Goal: Information Seeking & Learning: Understand process/instructions

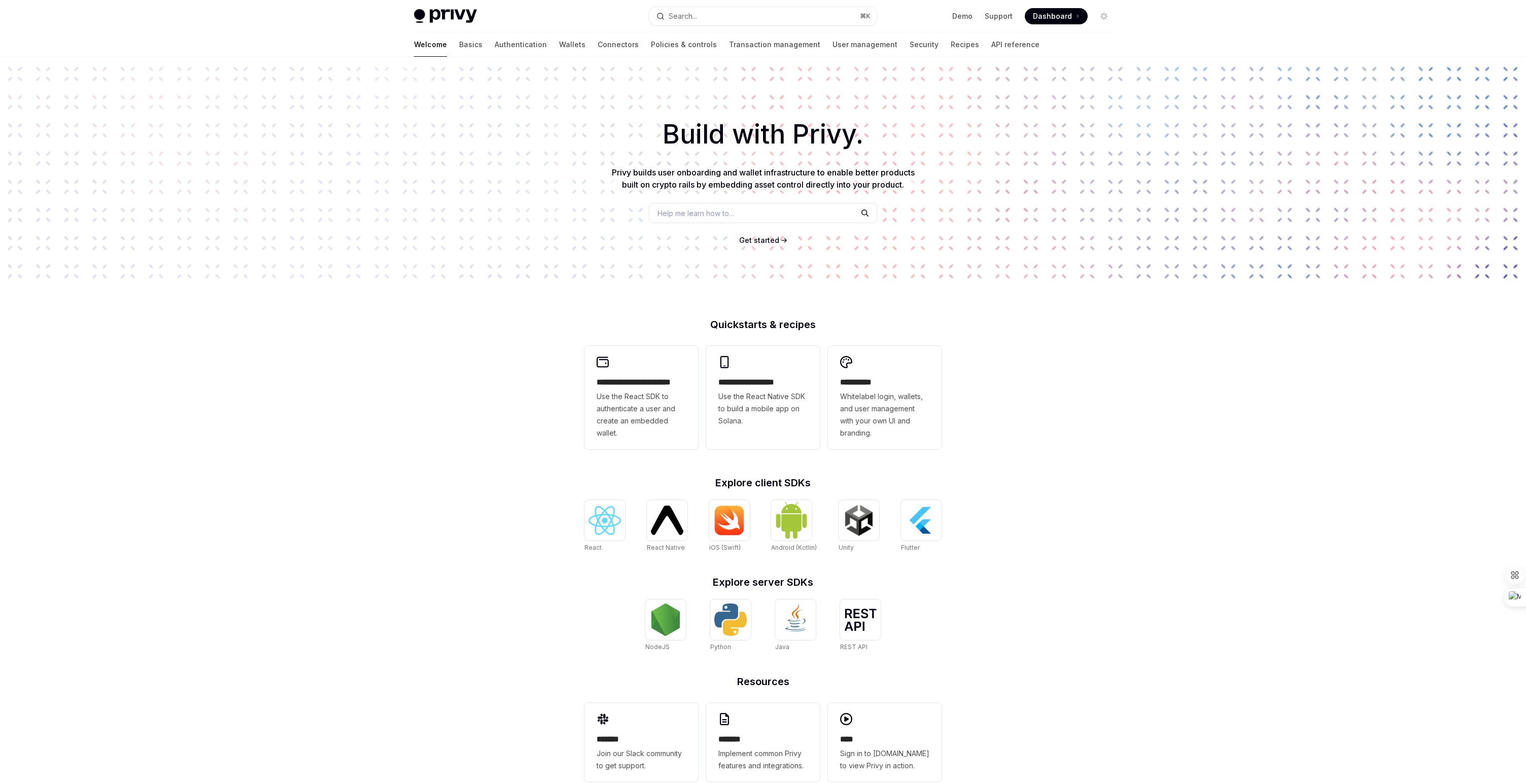
type textarea "*"
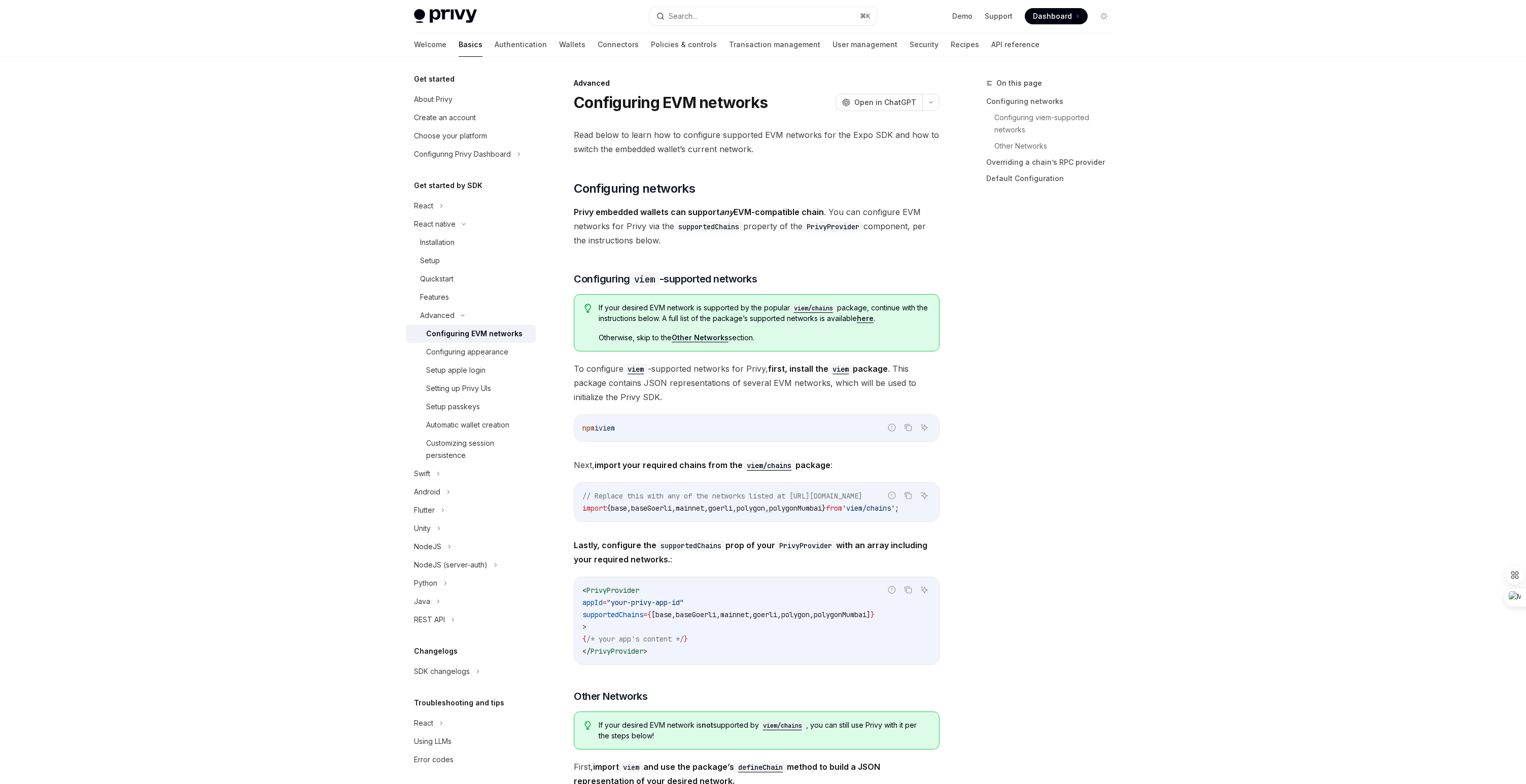
scroll to position [195, 0]
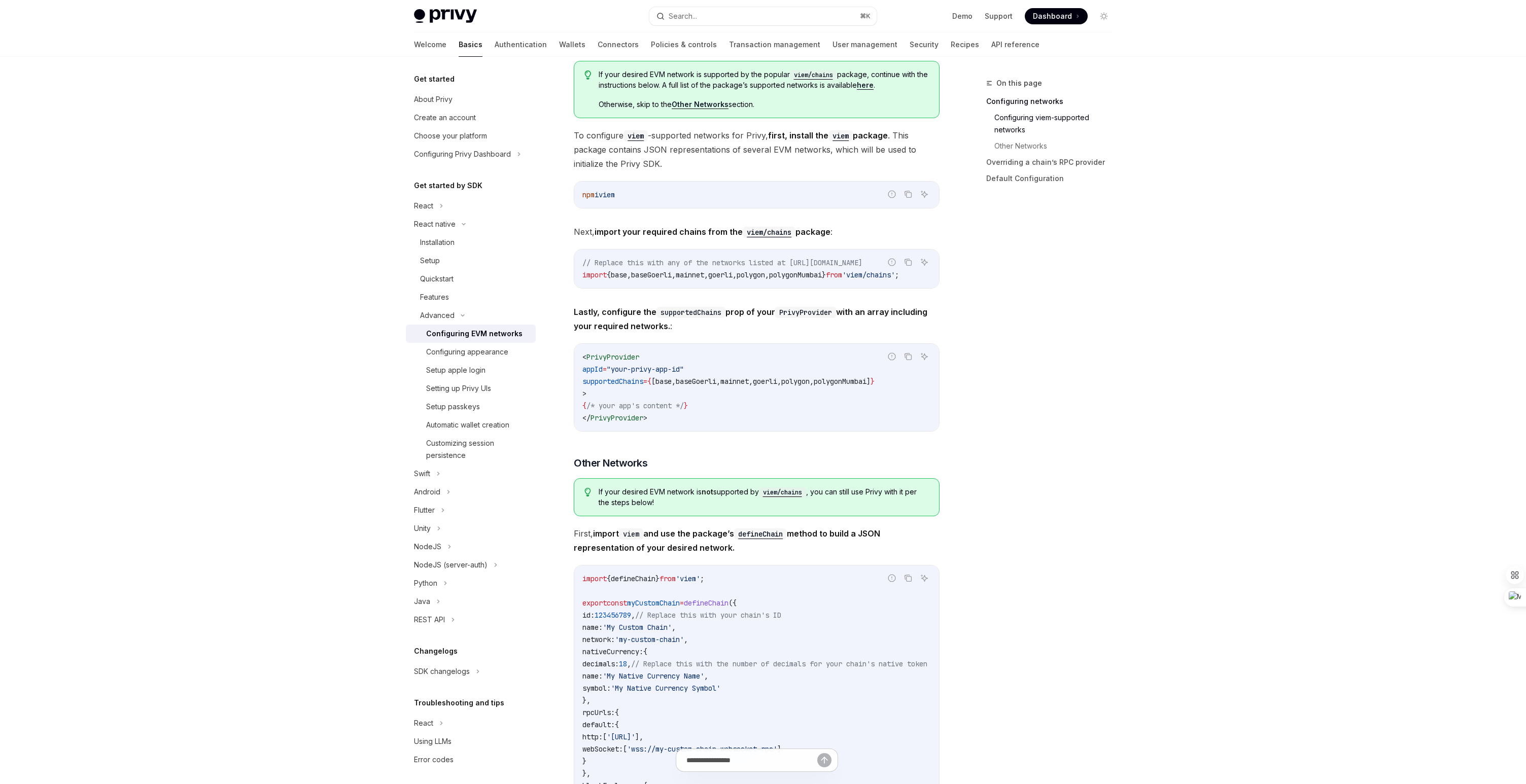
click at [1021, 445] on div "On this page Configuring networks Configuring viem-supported networks Other Net…" at bounding box center [1043, 430] width 154 height 707
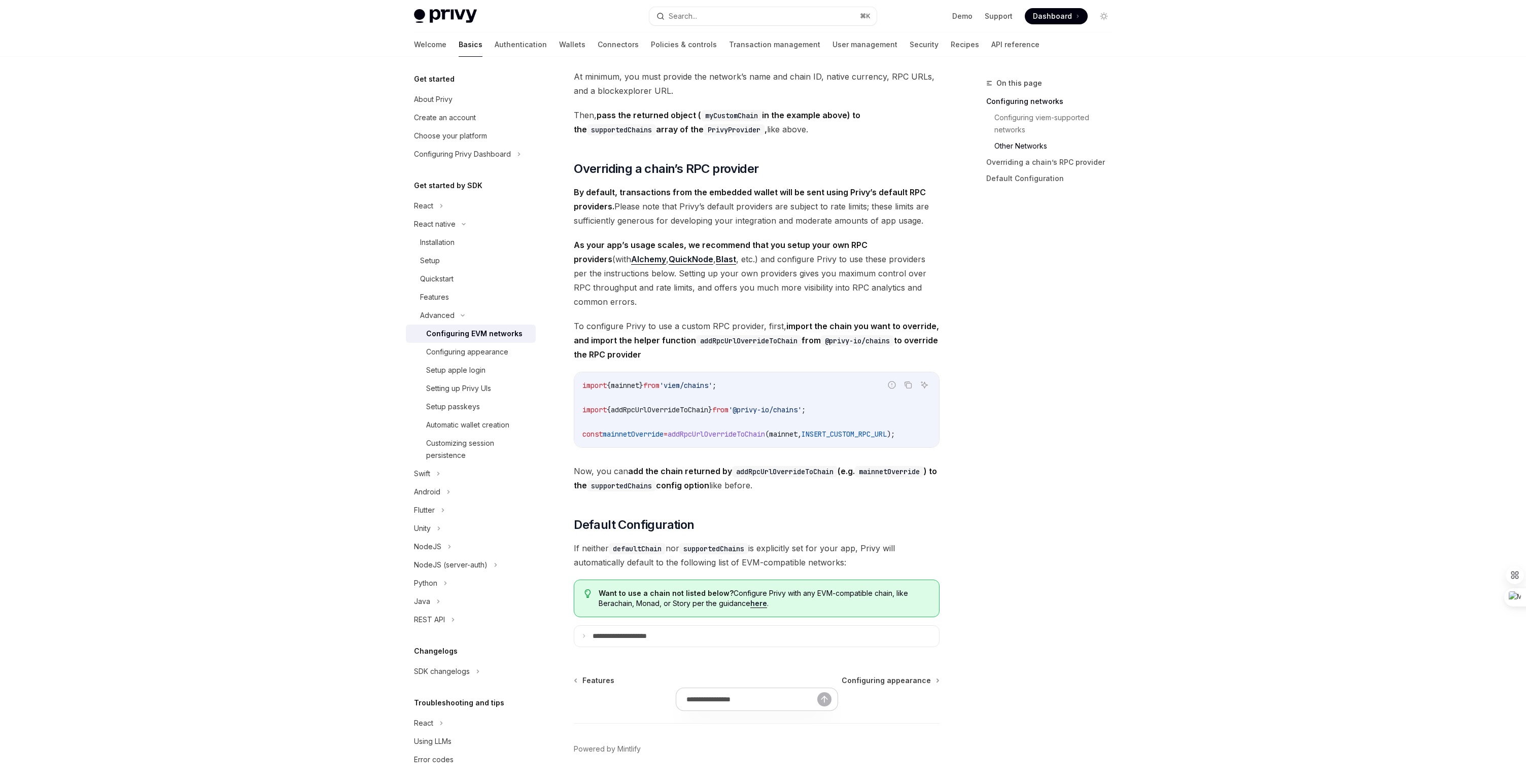
scroll to position [1058, 0]
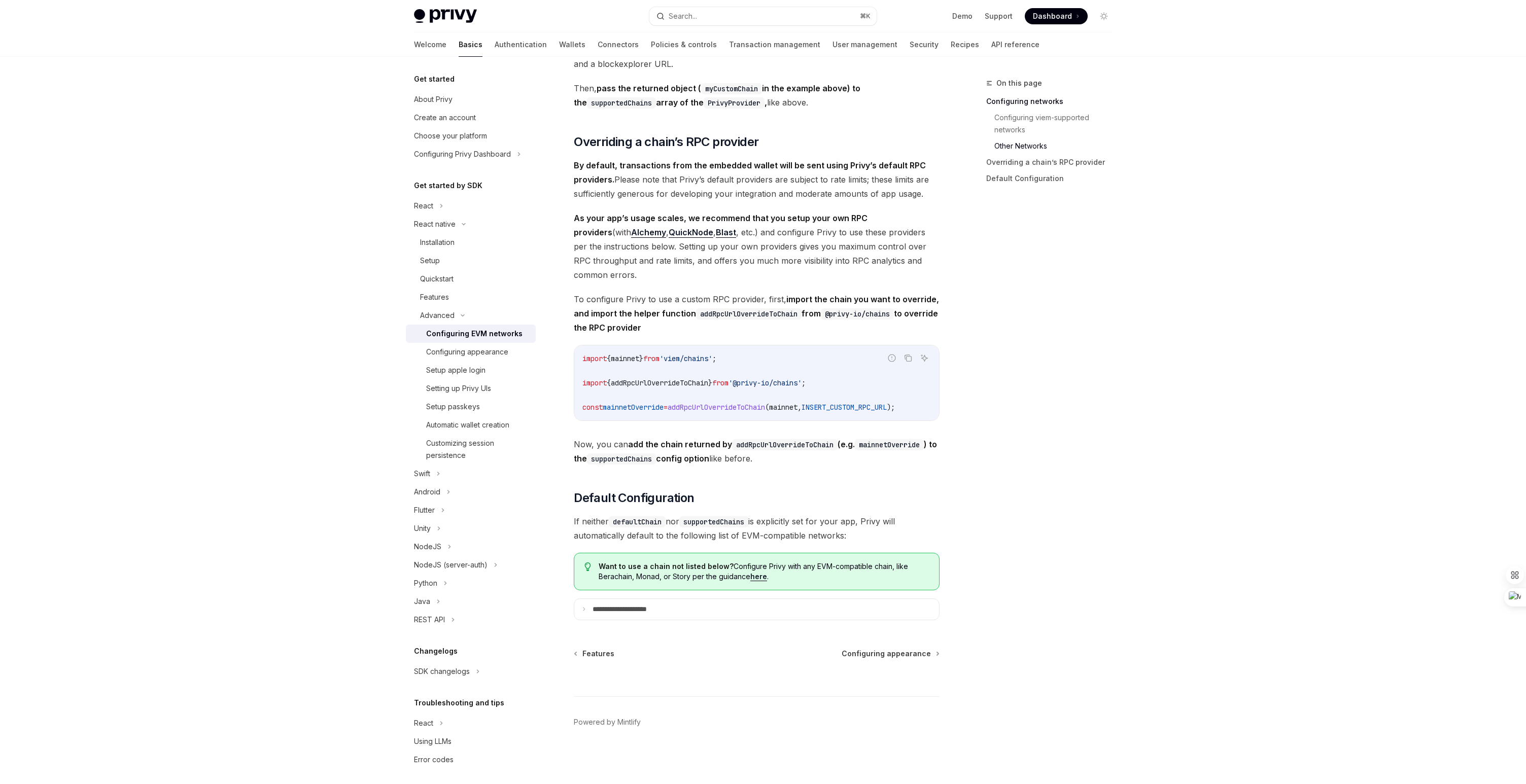
click at [637, 522] on code "defaultChain" at bounding box center [637, 522] width 57 height 11
copy code "defaultChain"
click at [687, 17] on div "Search..." at bounding box center [683, 16] width 28 height 12
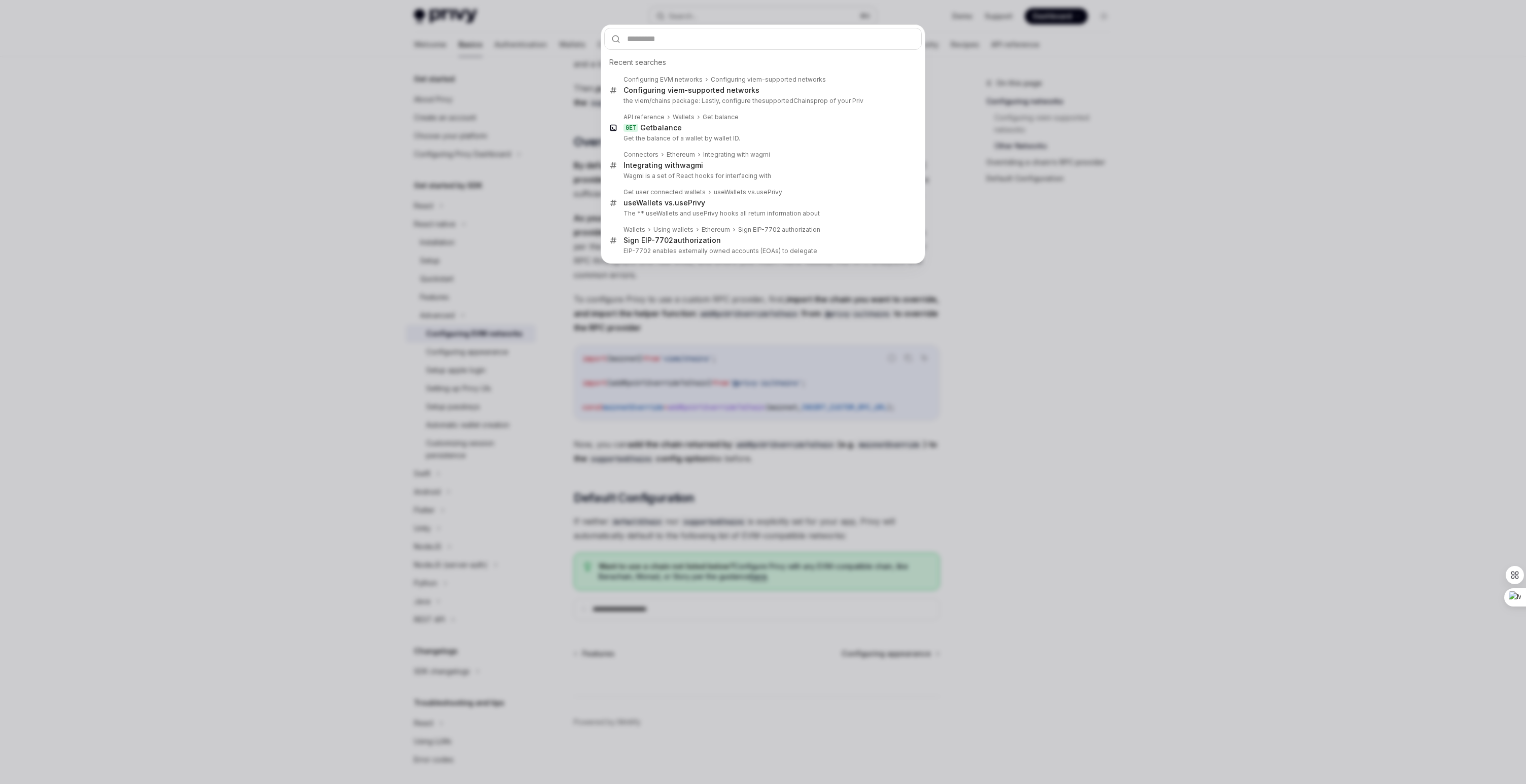
type input "**********"
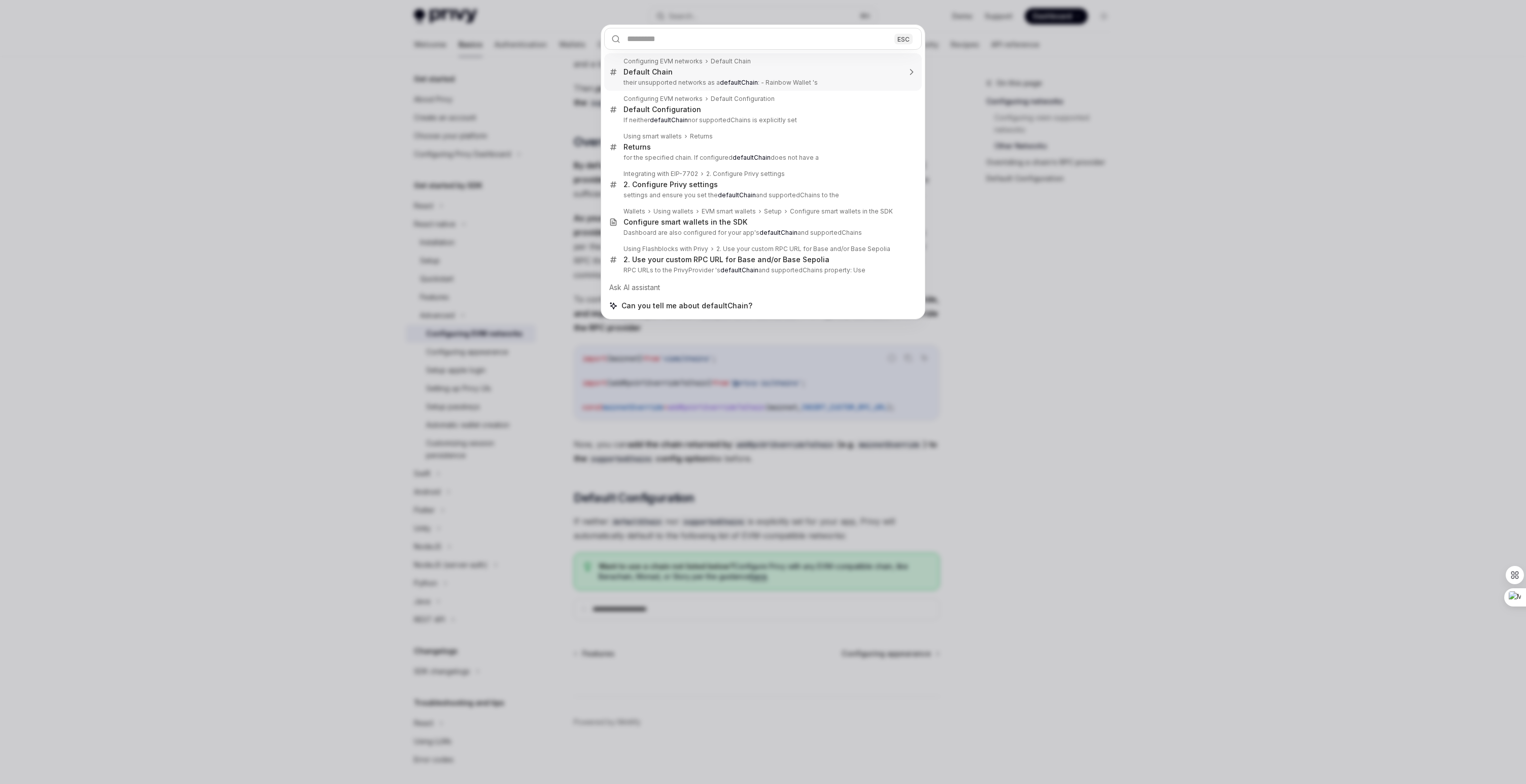
type textarea "*"
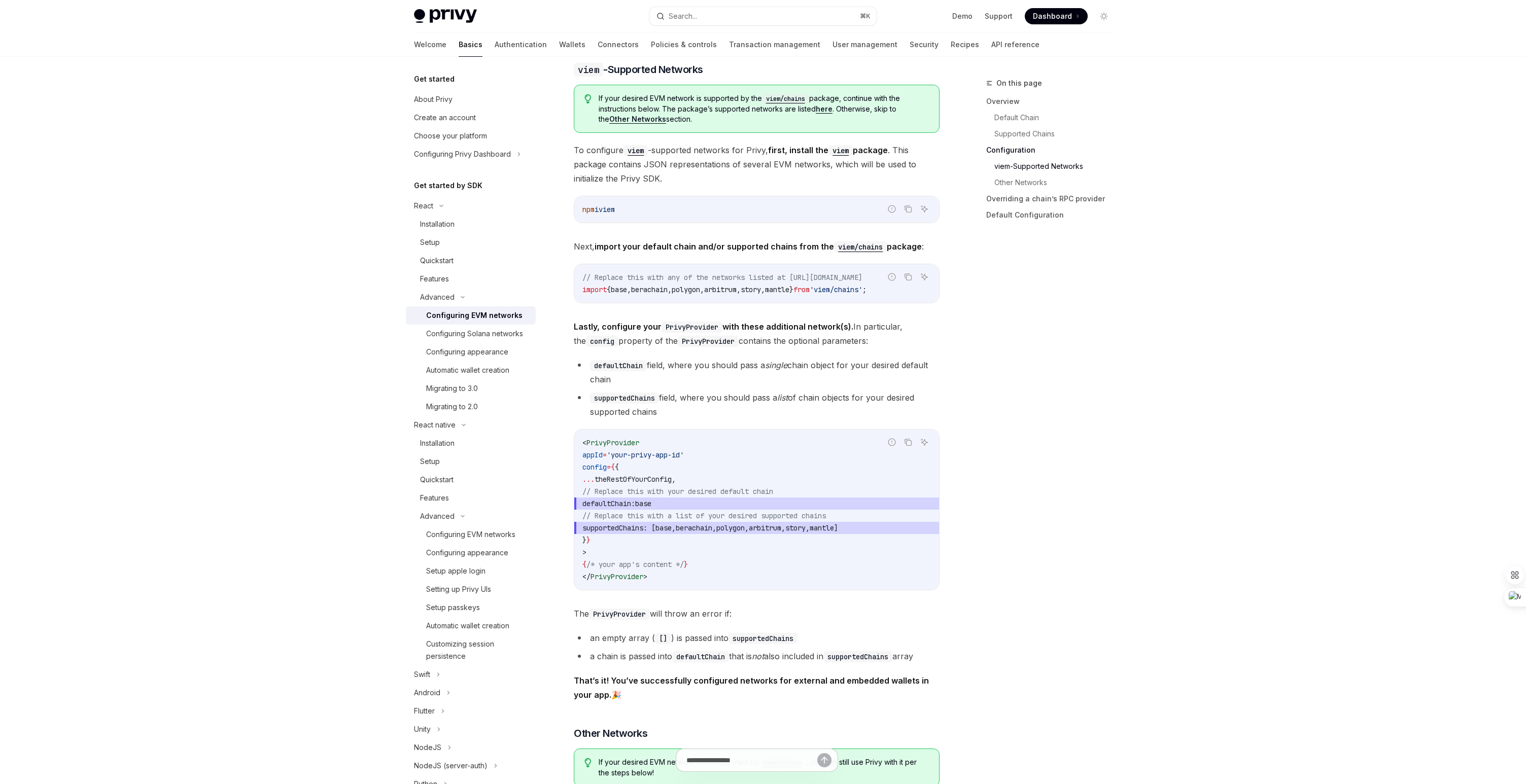
scroll to position [1025, 0]
click at [816, 577] on code "< PrivyProvider appId = 'your-privy-app-id' config = { { ... theRestOfYourConfi…" at bounding box center [756, 506] width 348 height 146
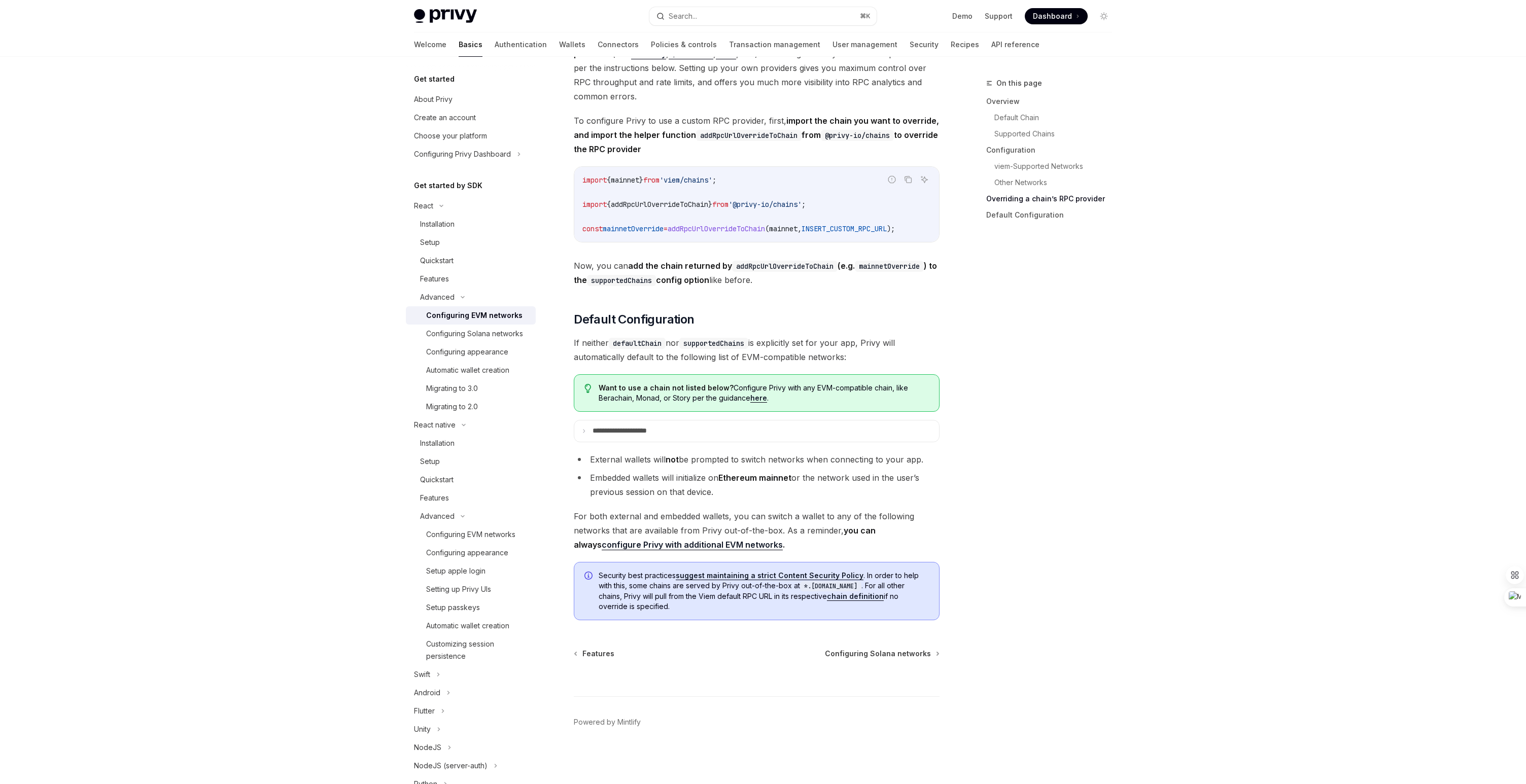
scroll to position [2198, 0]
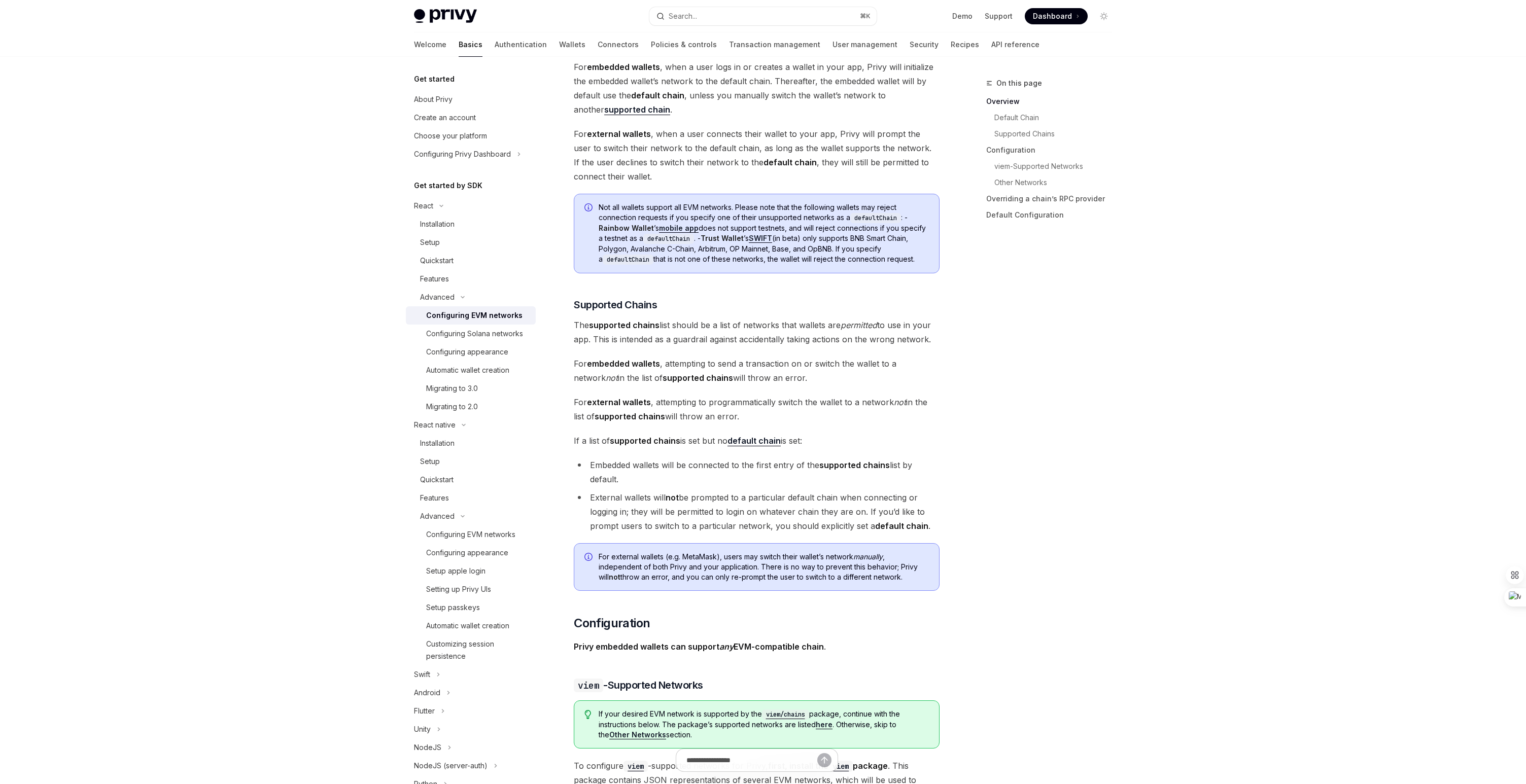
scroll to position [0, 0]
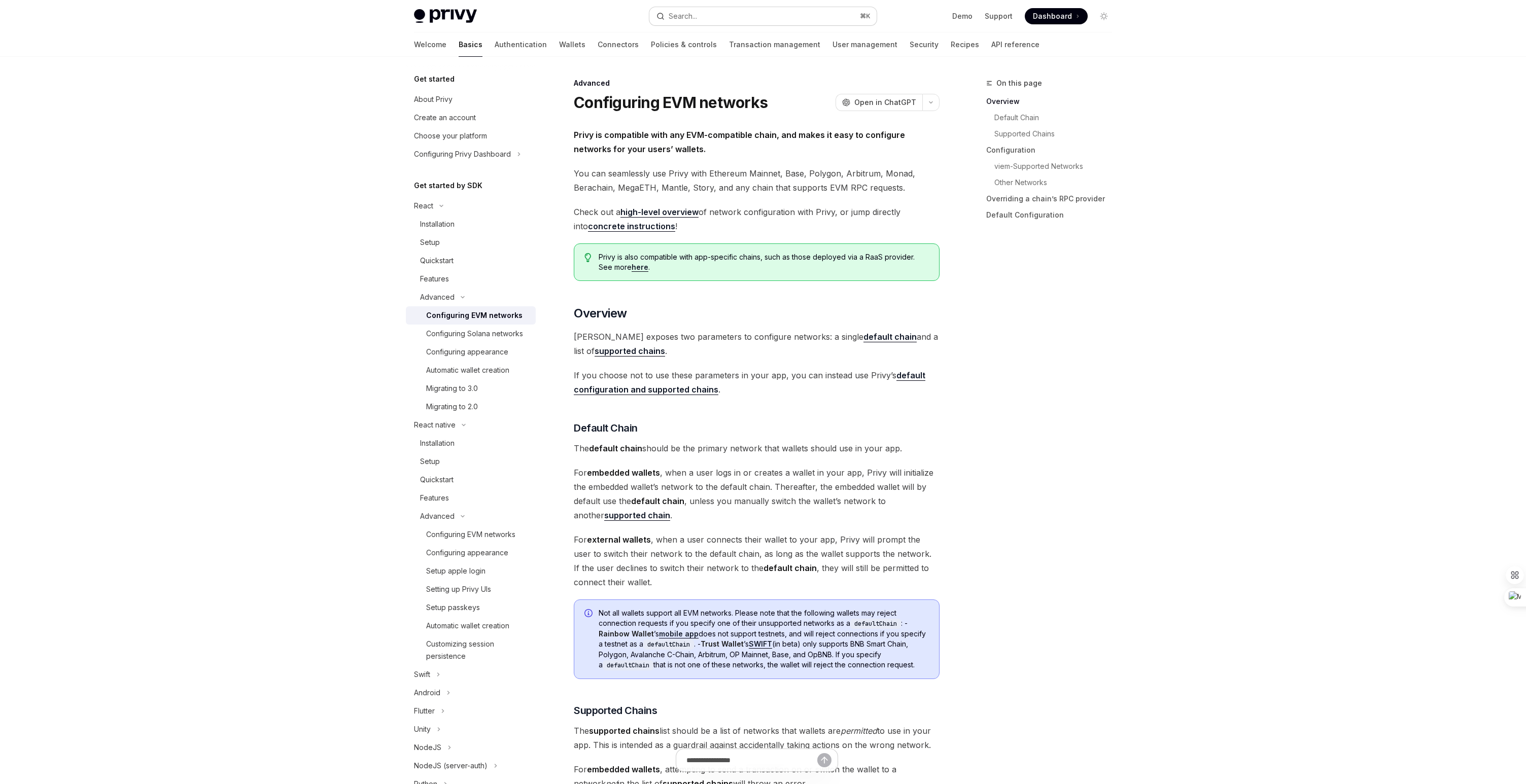
click at [697, 16] on div "Search..." at bounding box center [683, 16] width 28 height 12
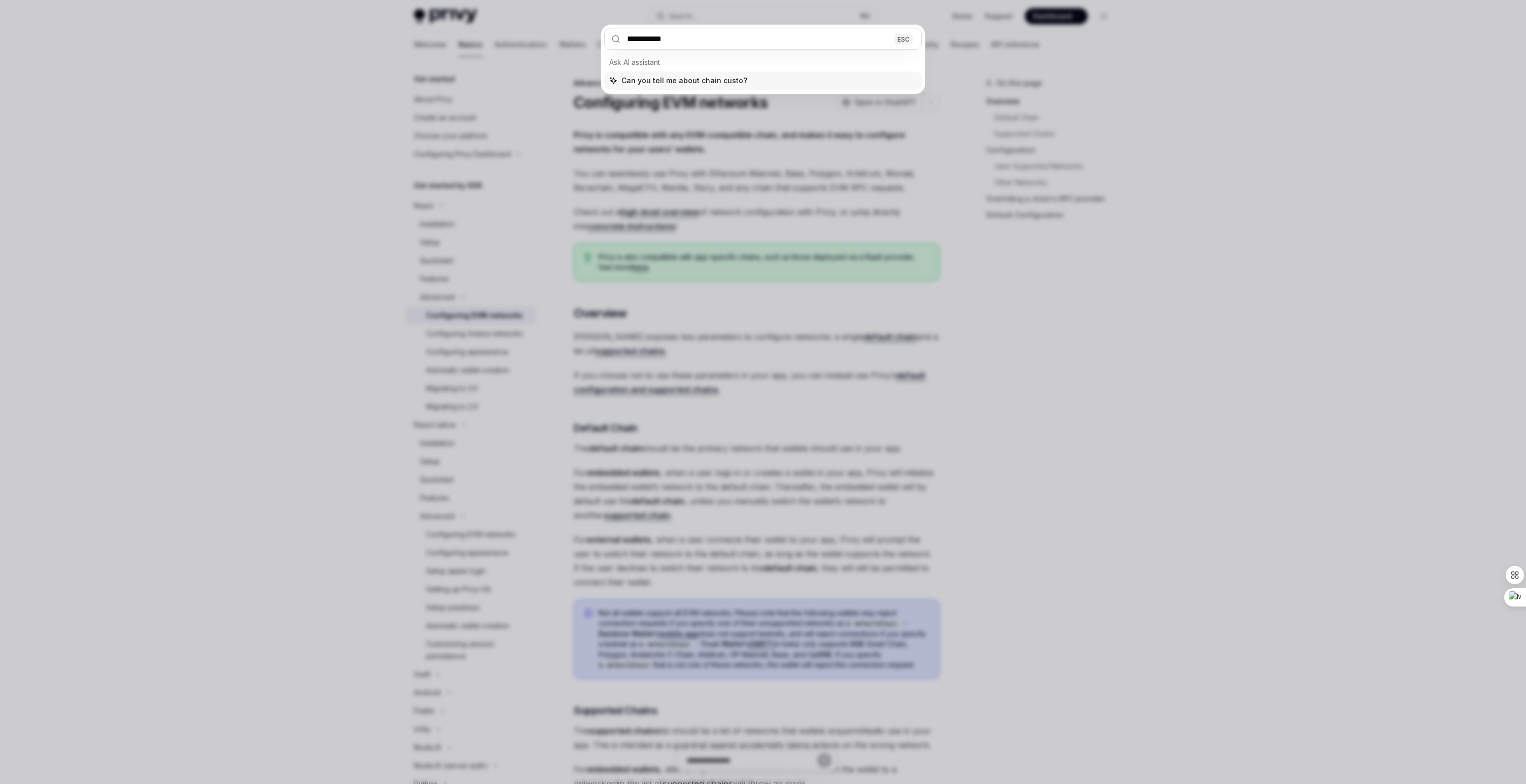
type input "**********"
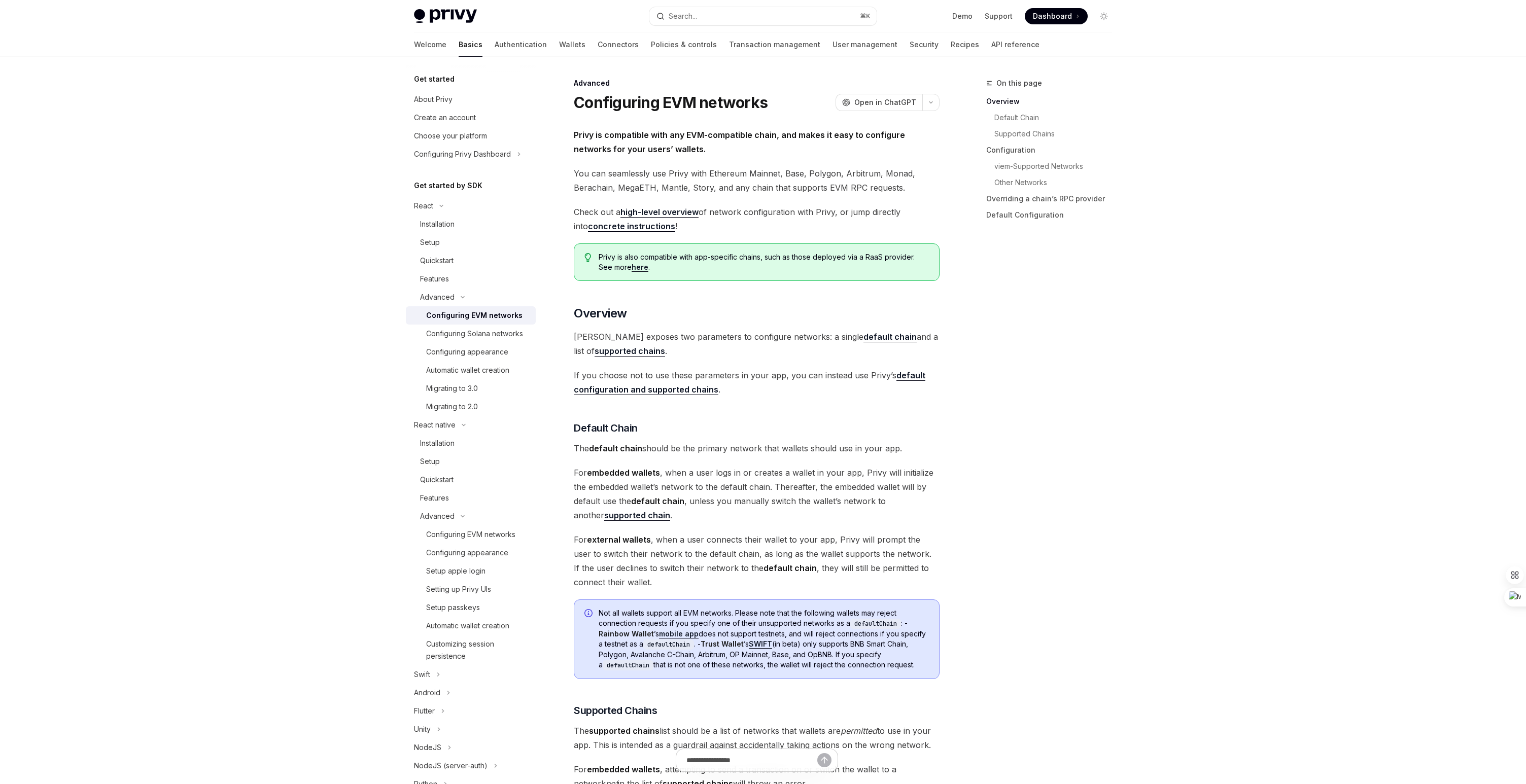
type textarea "*"
